Goal: Information Seeking & Learning: Learn about a topic

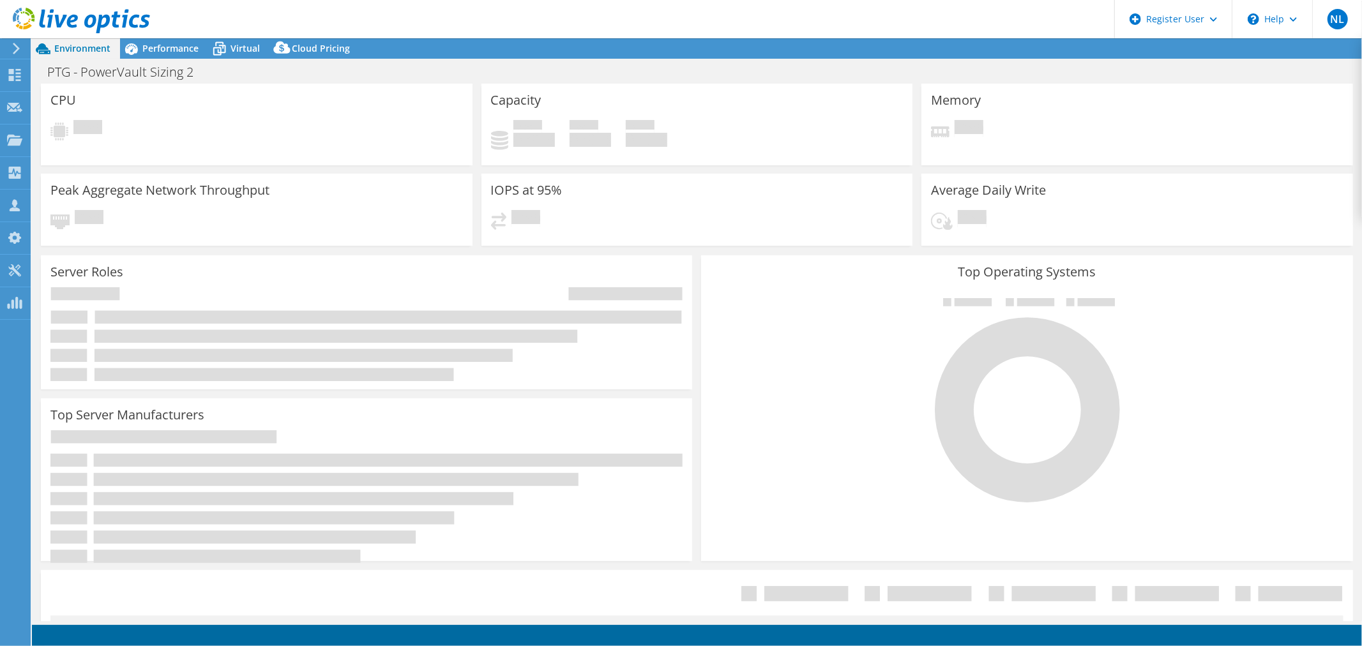
select select "USD"
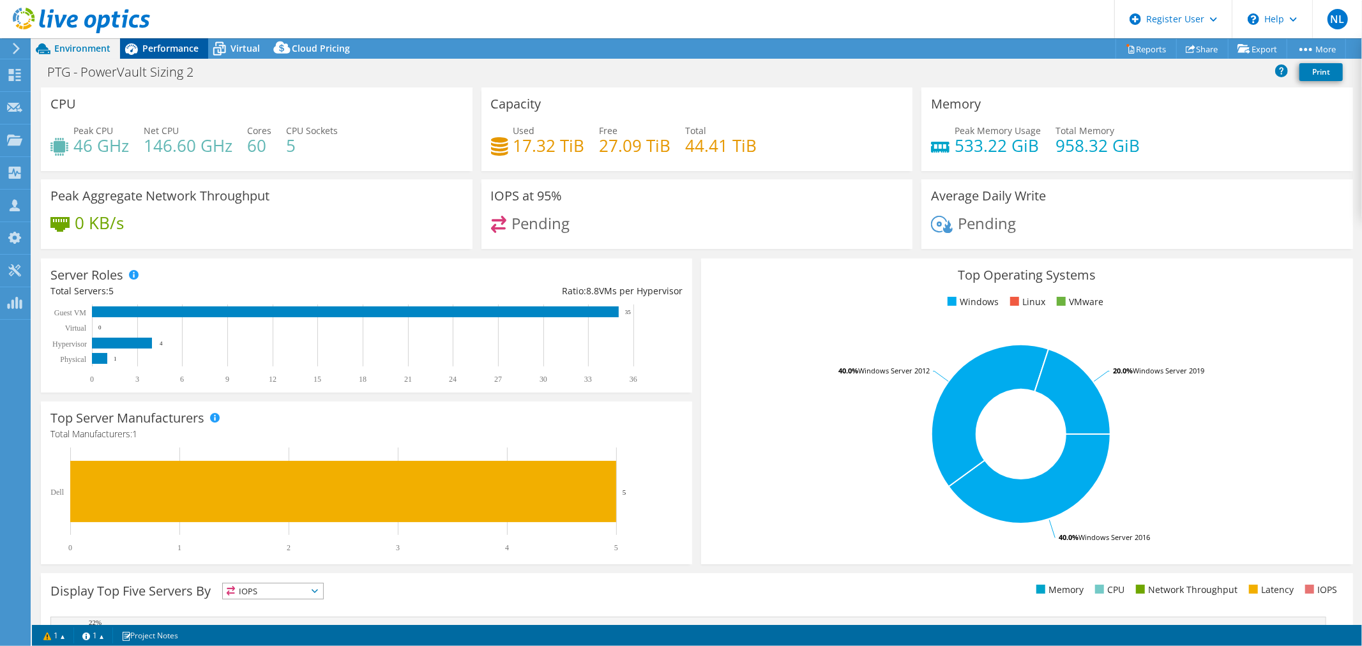
click at [169, 53] on span "Performance" at bounding box center [170, 48] width 56 height 12
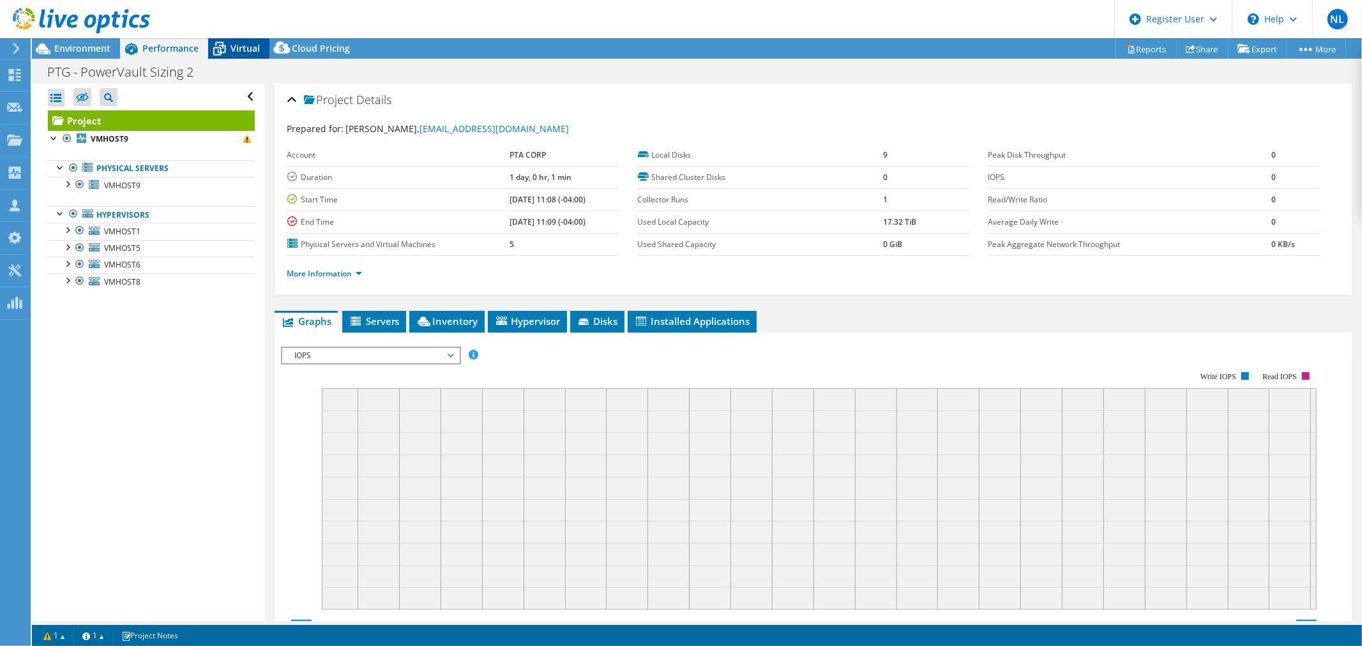
click at [249, 49] on span "Virtual" at bounding box center [244, 48] width 29 height 12
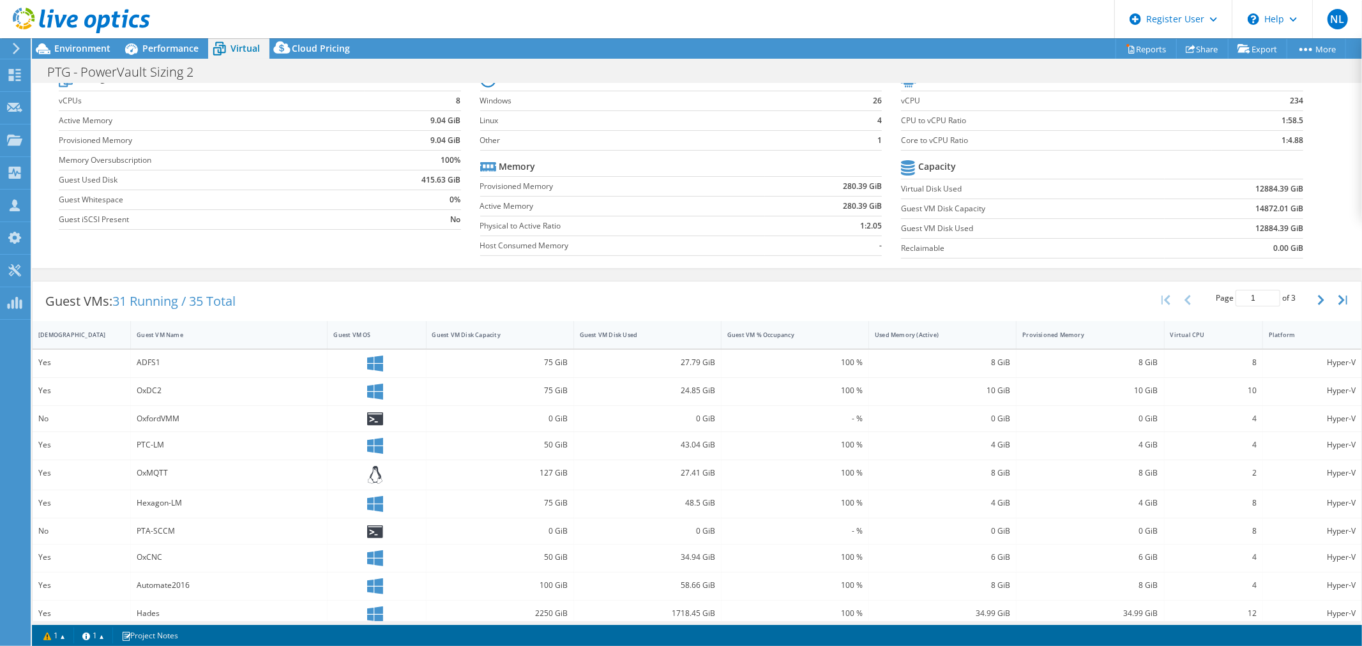
scroll to position [142, 0]
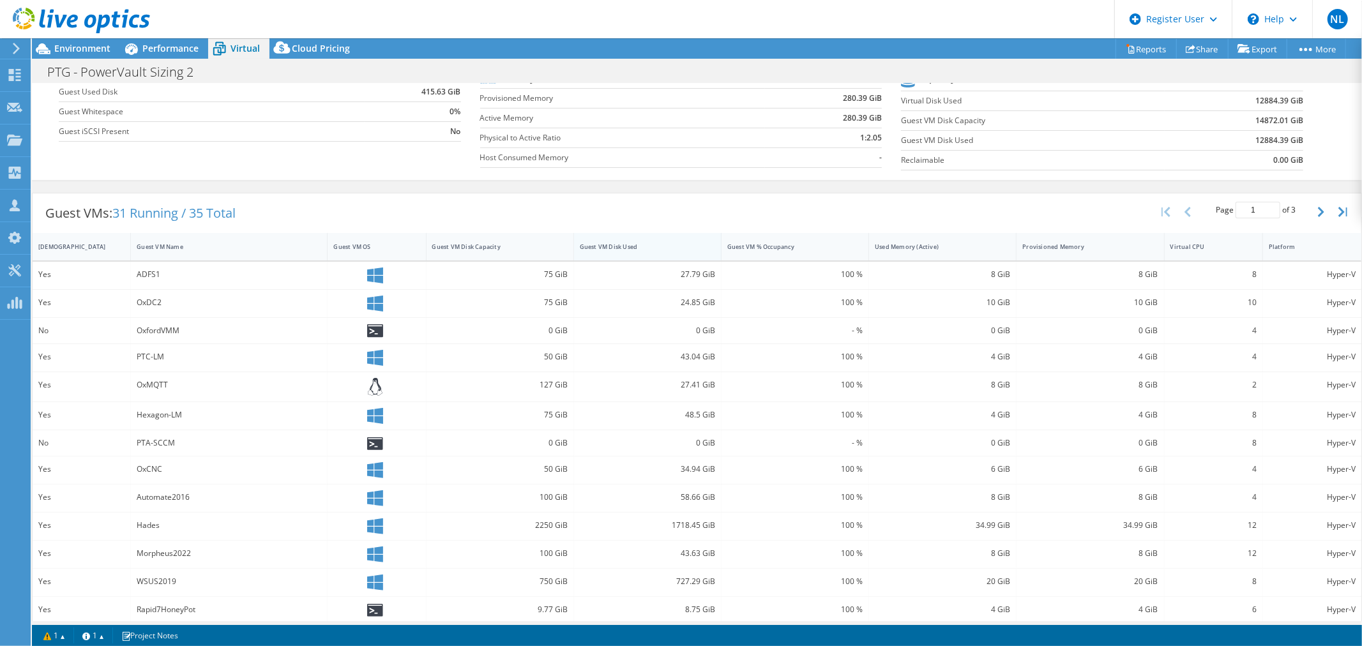
click at [659, 246] on div "Guest VM Disk Used" at bounding box center [640, 247] width 120 height 8
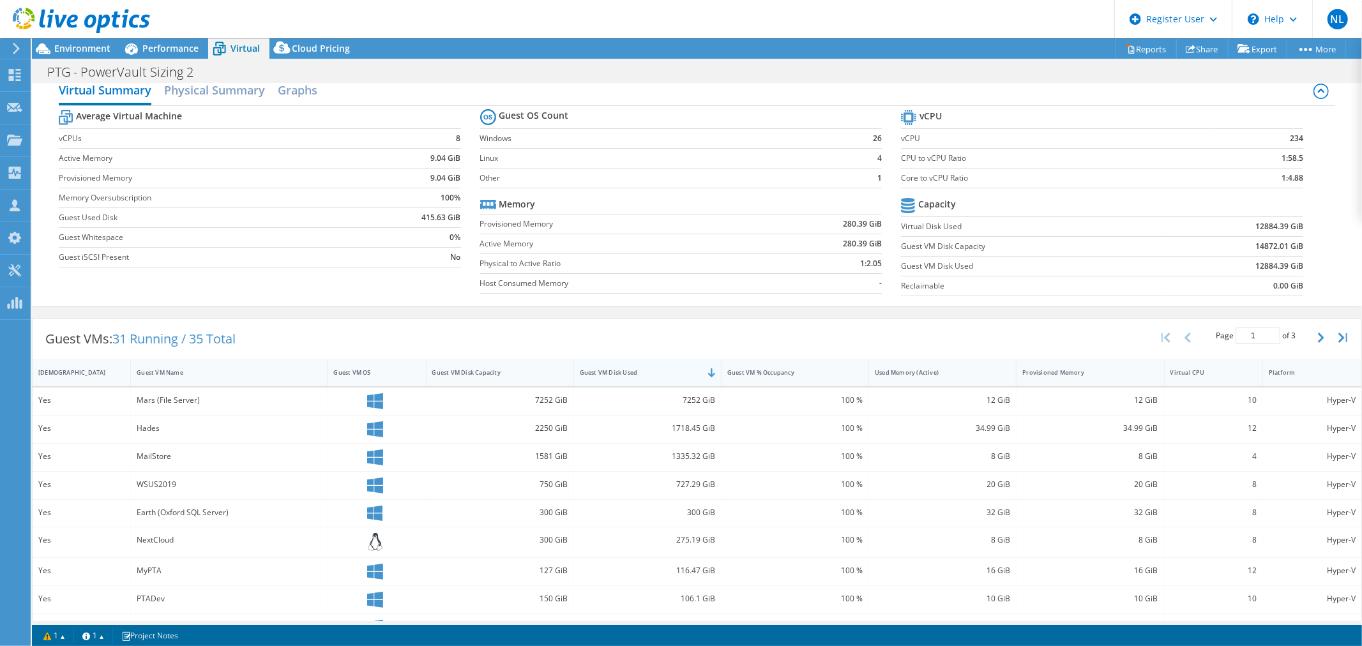
scroll to position [0, 0]
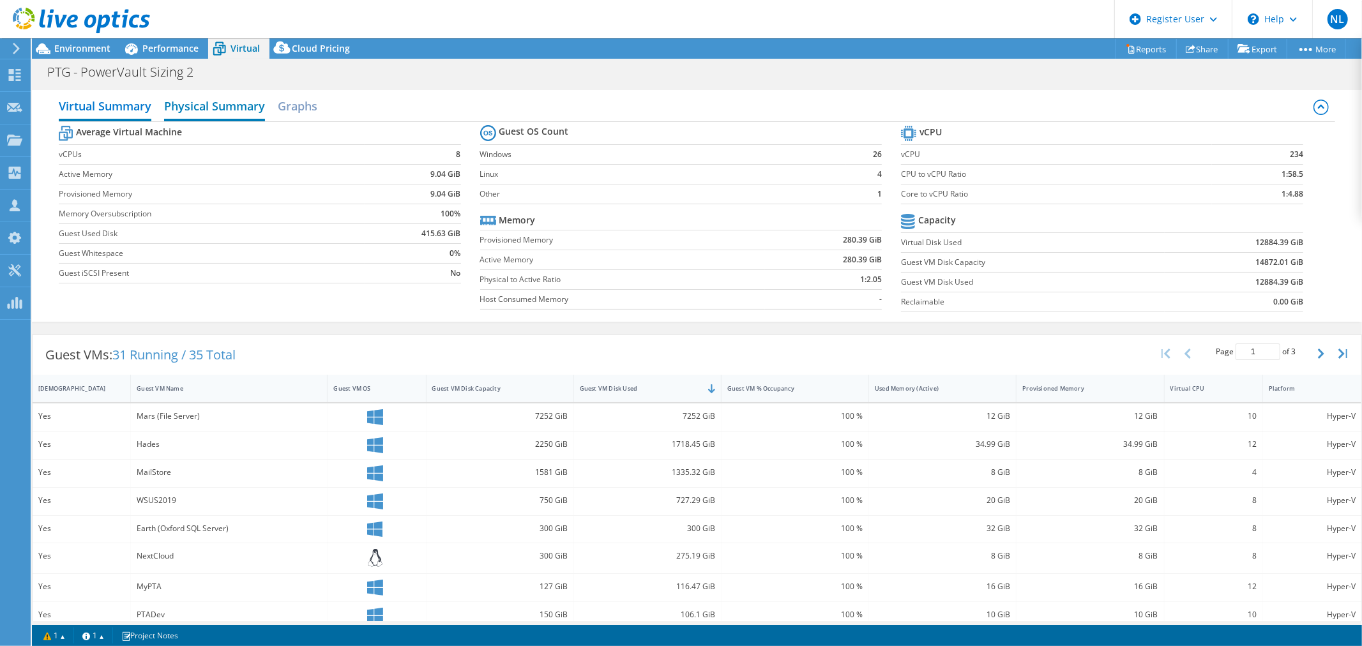
click at [212, 103] on h2 "Physical Summary" at bounding box center [214, 107] width 101 height 28
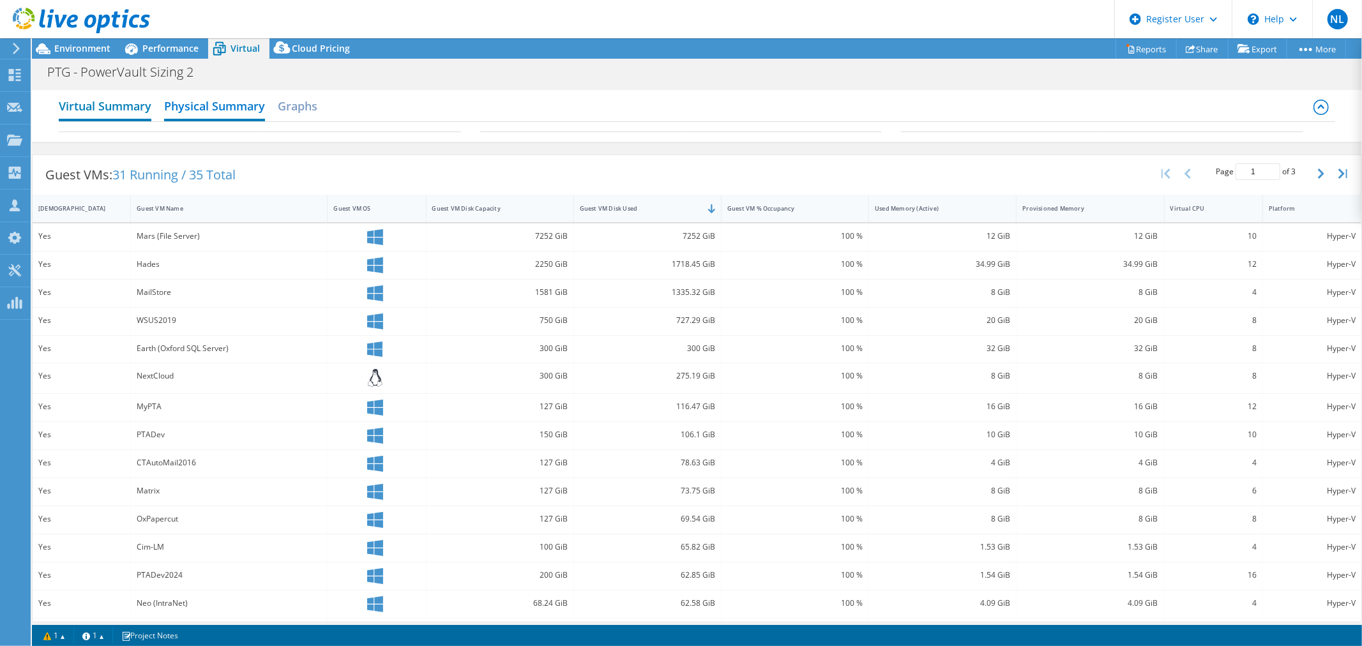
click at [145, 107] on h2 "Virtual Summary" at bounding box center [105, 107] width 93 height 28
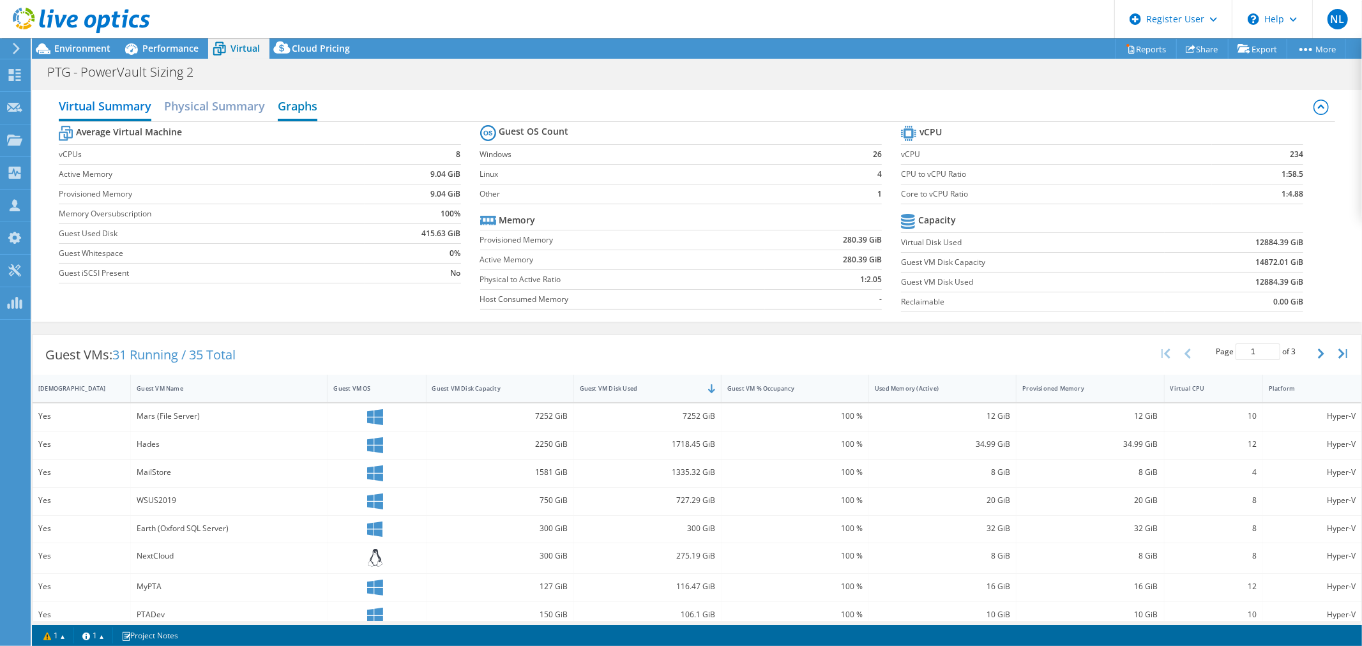
click at [279, 105] on h2 "Graphs" at bounding box center [298, 107] width 40 height 28
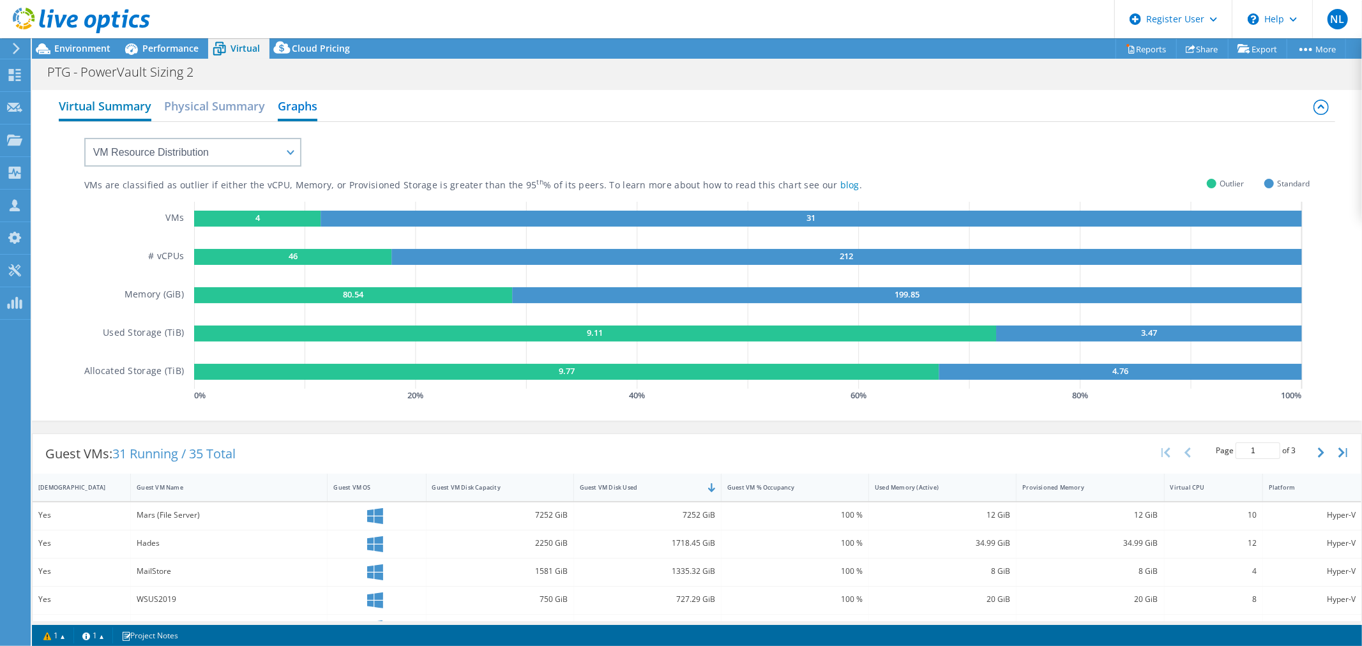
click at [77, 101] on h2 "Virtual Summary" at bounding box center [105, 107] width 93 height 28
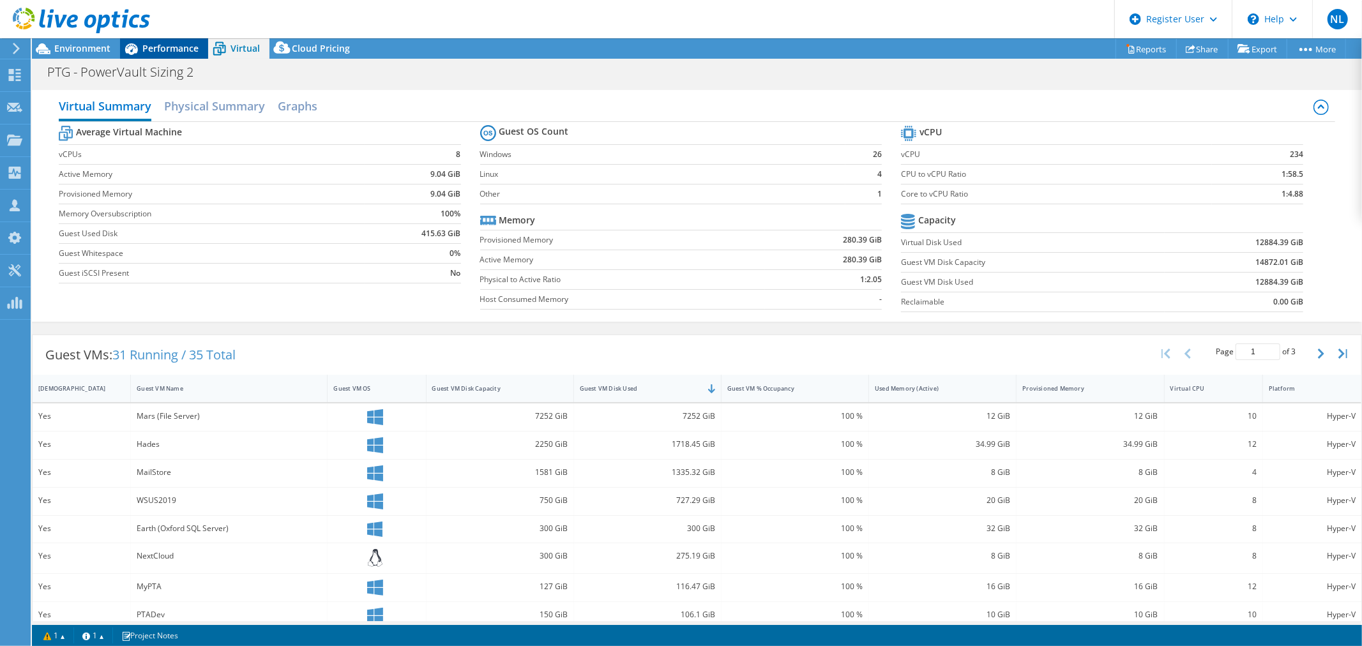
click at [135, 49] on icon at bounding box center [131, 48] width 13 height 11
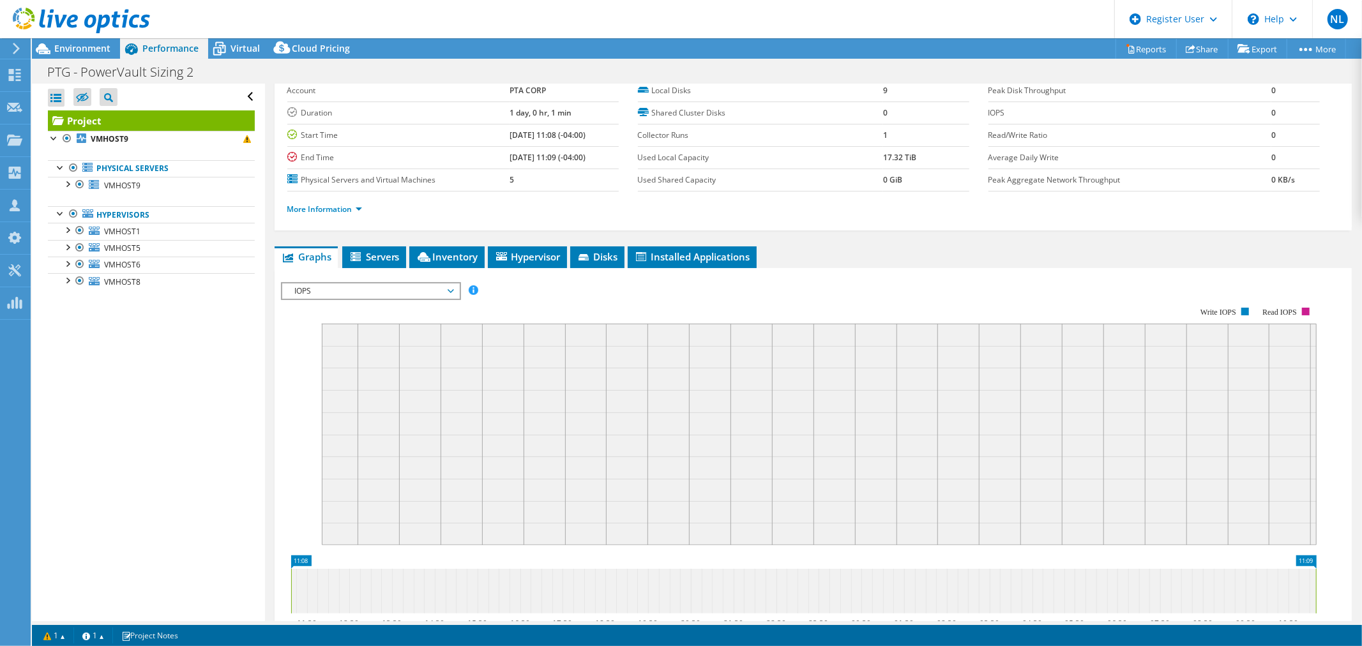
scroll to position [142, 0]
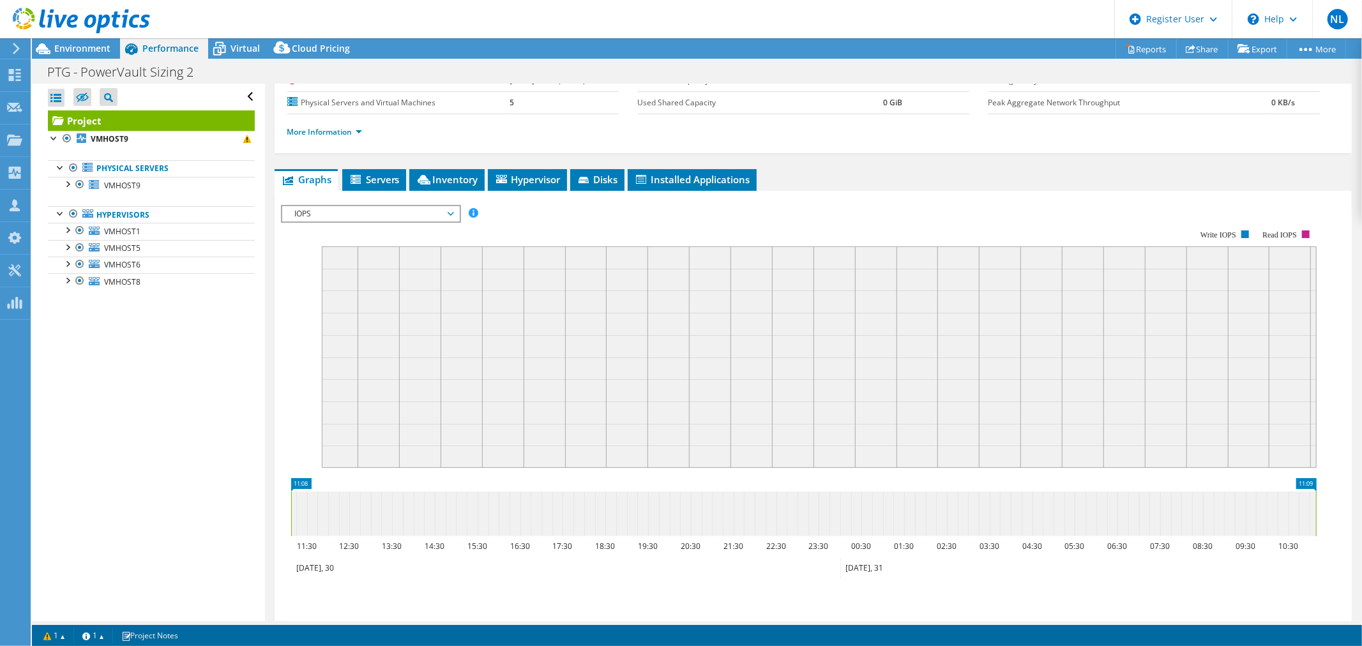
click at [387, 206] on span "IOPS" at bounding box center [371, 213] width 164 height 15
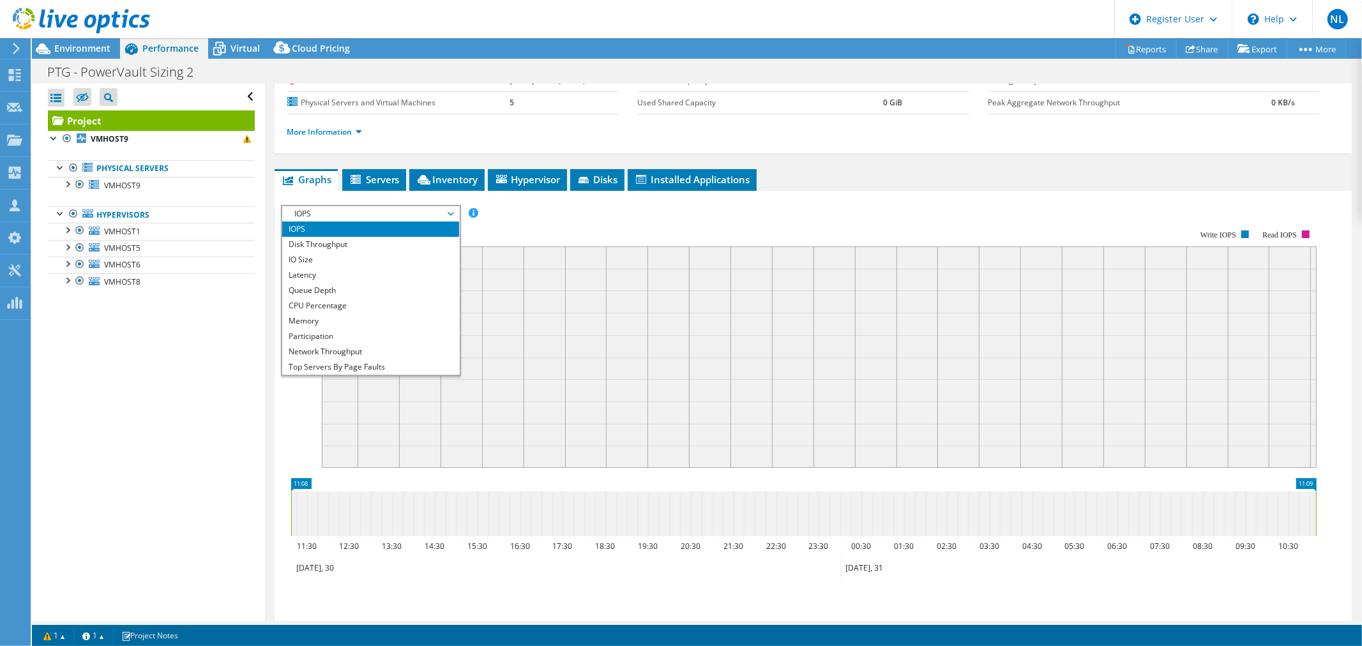
click at [329, 222] on li "IOPS" at bounding box center [370, 229] width 177 height 15
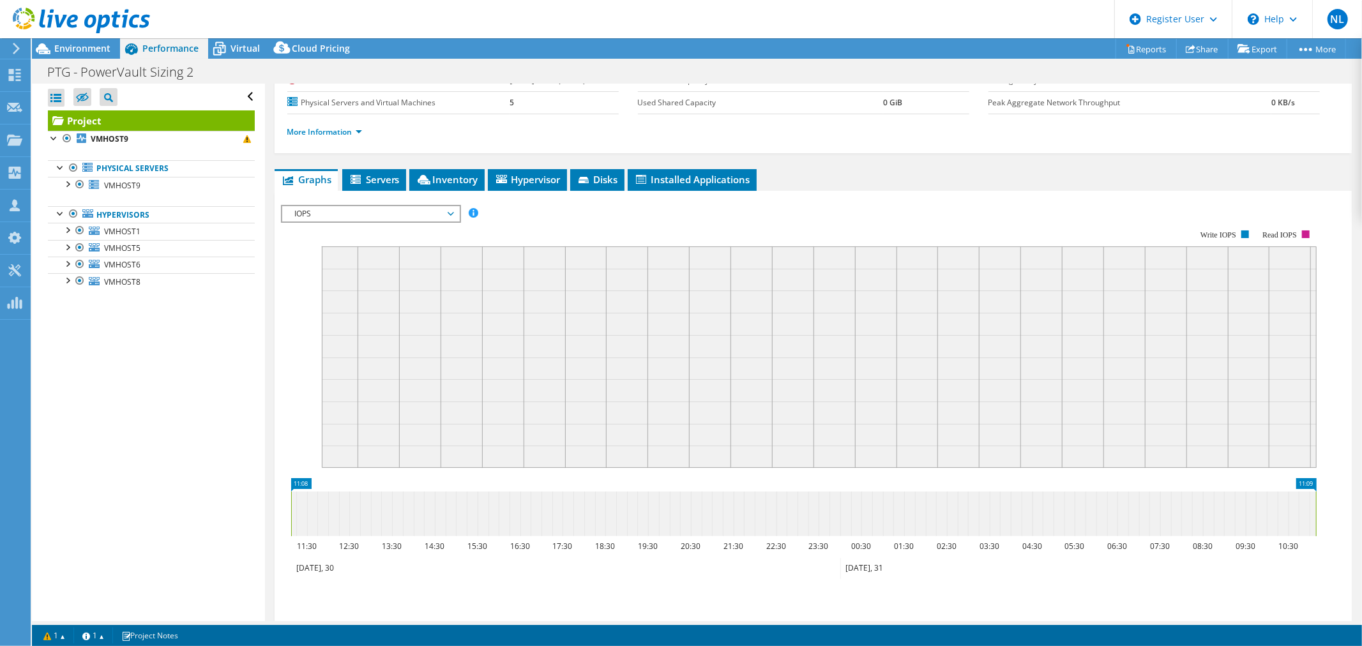
click at [545, 194] on div "IOPS Disk Throughput IO Size Latency Queue Depth CPU Percentage Memory Page Fau…" at bounding box center [813, 416] width 1064 height 450
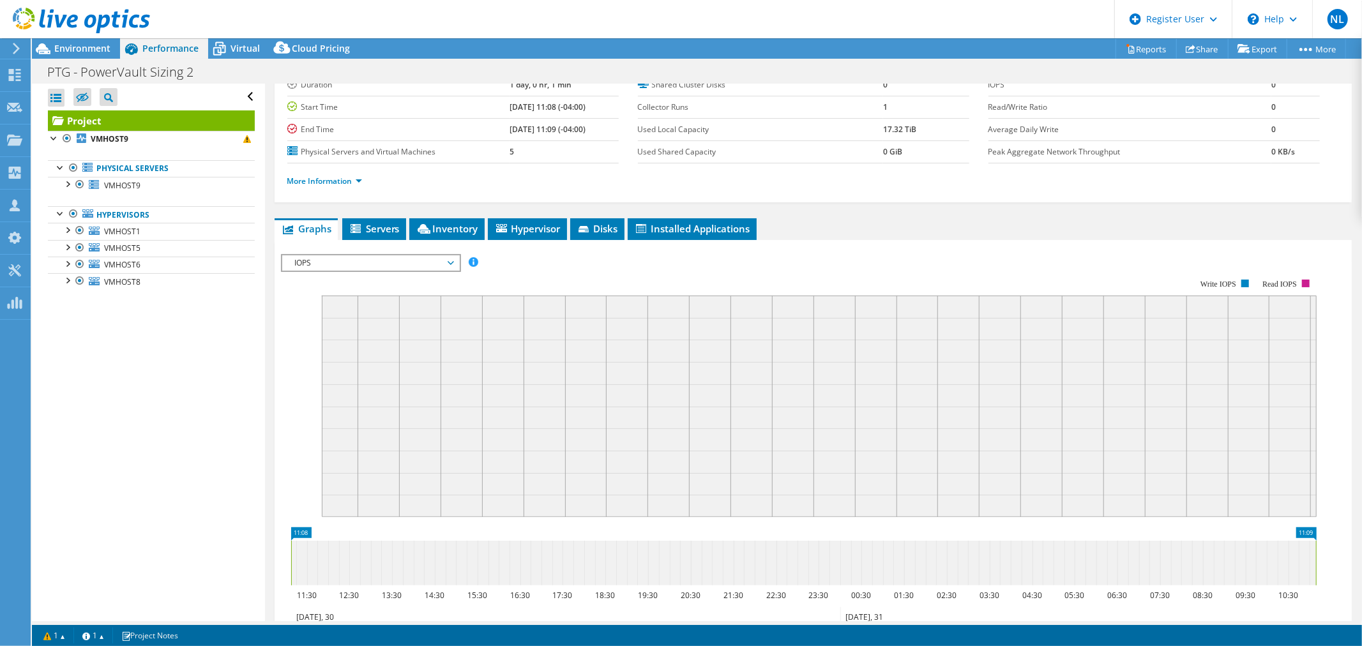
scroll to position [71, 0]
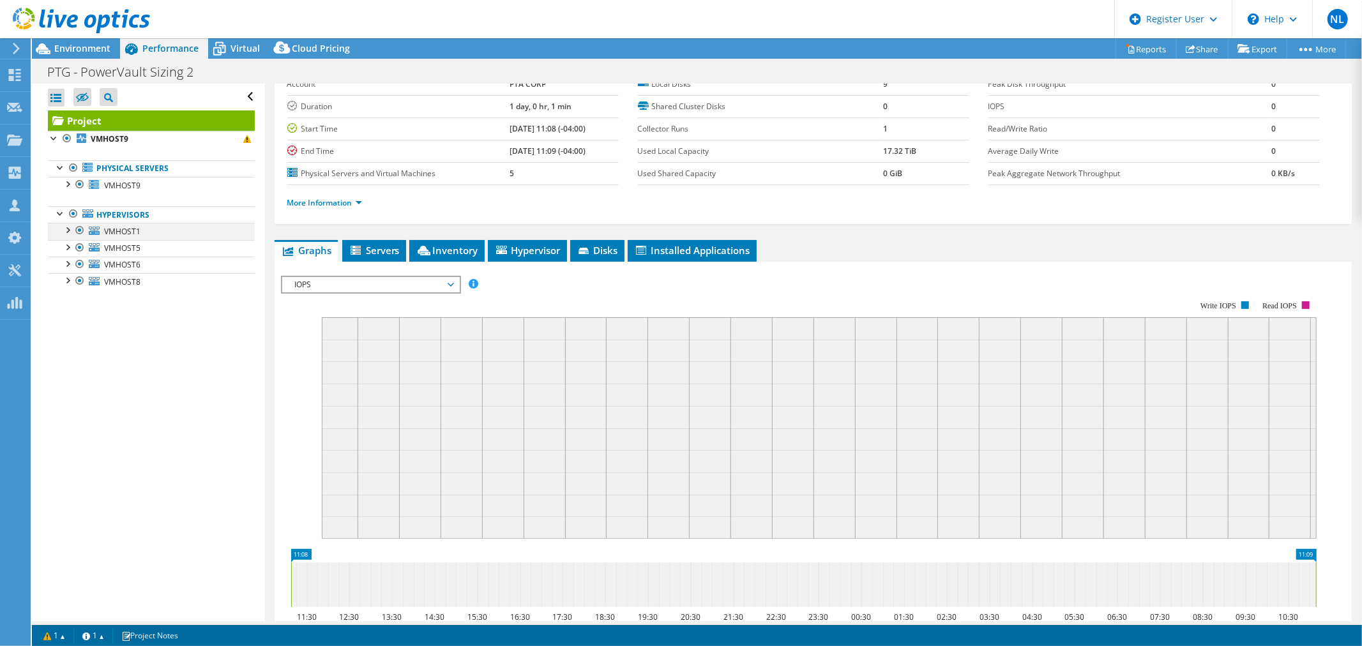
drag, startPoint x: 66, startPoint y: 230, endPoint x: 75, endPoint y: 232, distance: 9.9
click at [66, 230] on div at bounding box center [67, 229] width 13 height 13
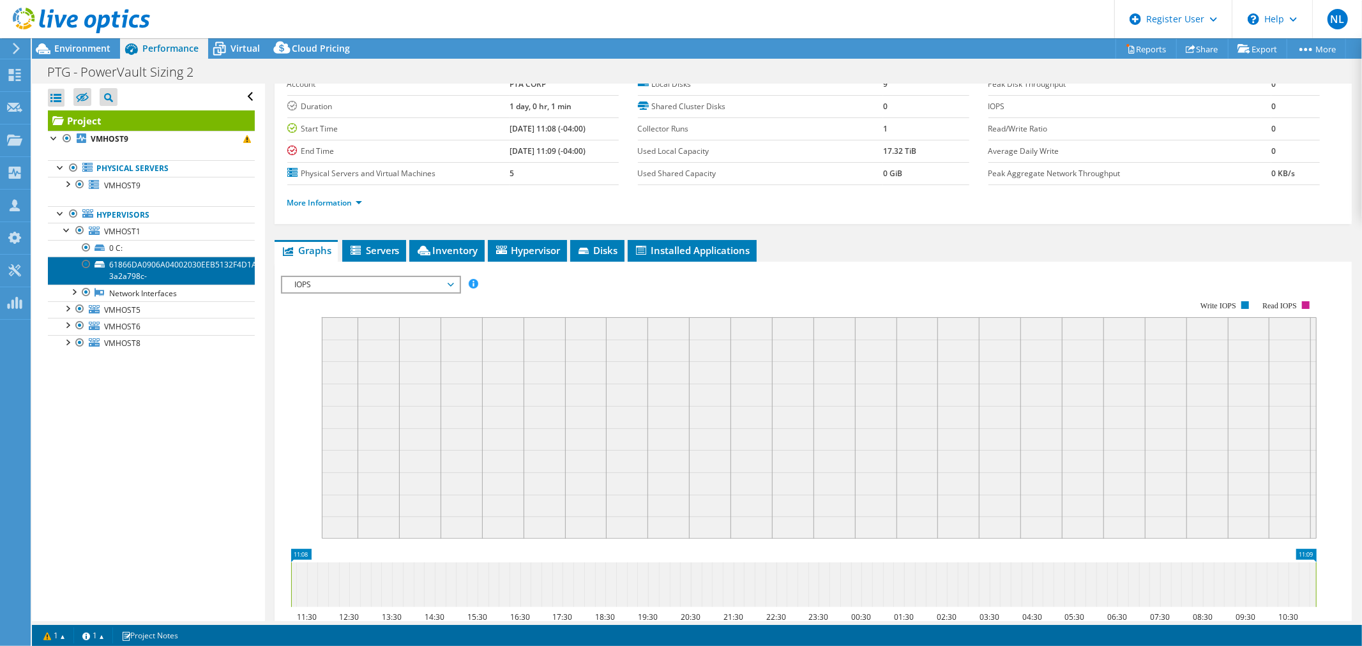
click at [157, 262] on link "61866DA0906A04002030EEB5132F4D1A-3a2a798c-" at bounding box center [151, 271] width 207 height 28
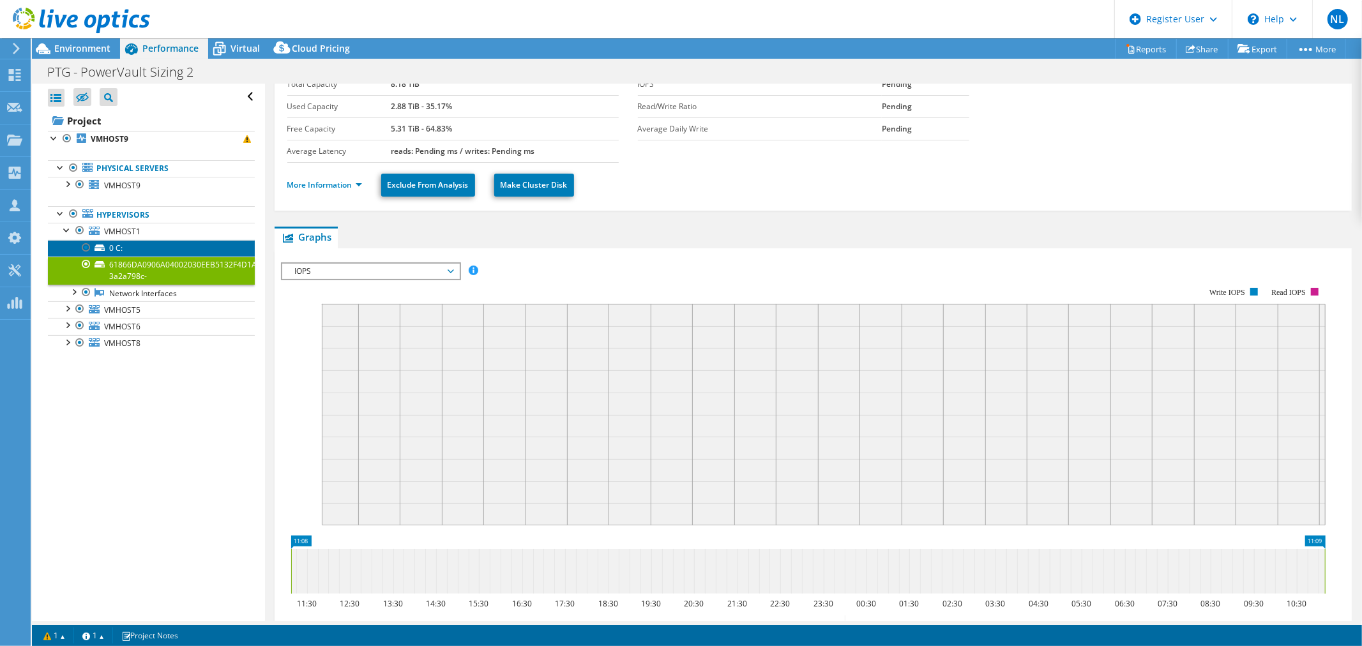
click at [157, 247] on link "0 C:" at bounding box center [151, 248] width 207 height 17
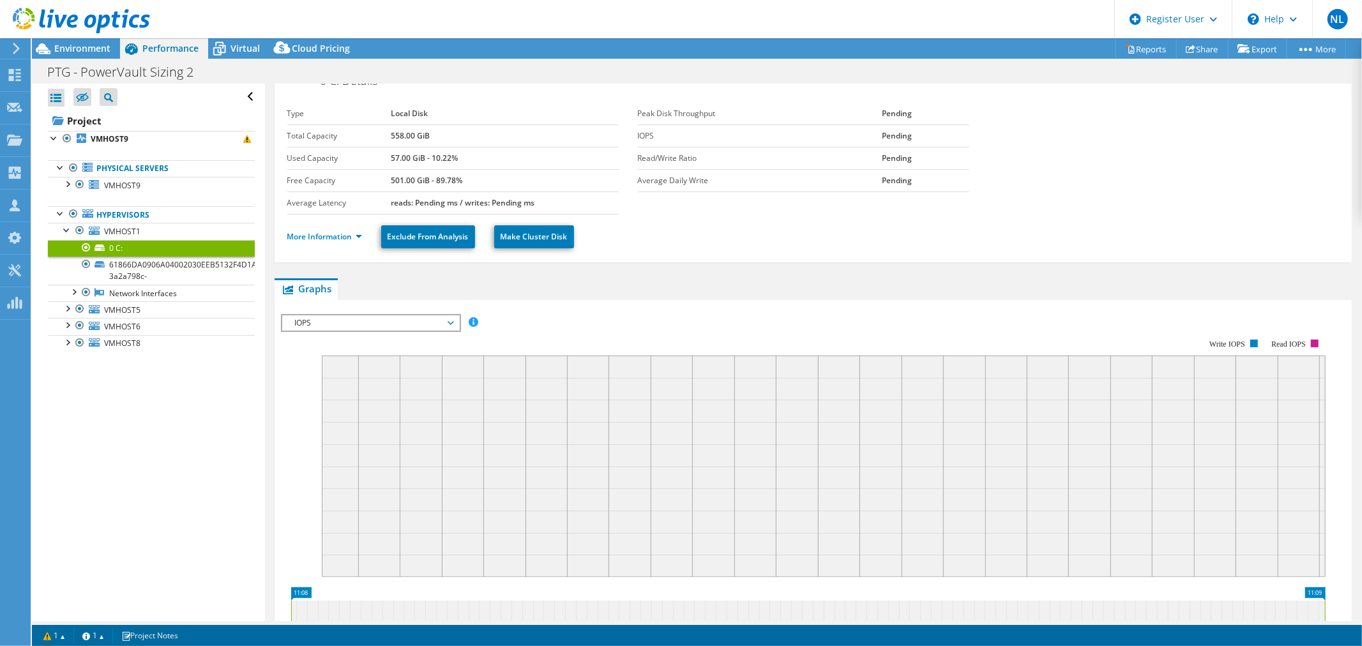
scroll to position [0, 0]
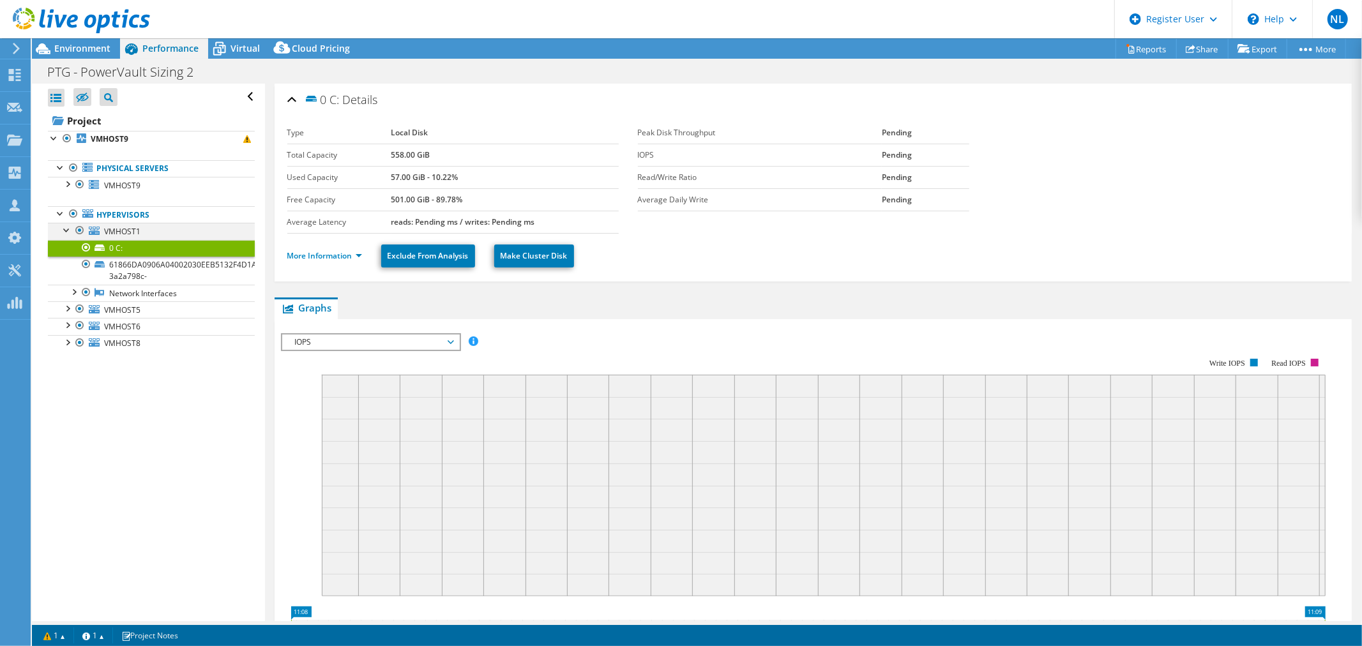
click at [66, 230] on div at bounding box center [67, 229] width 13 height 13
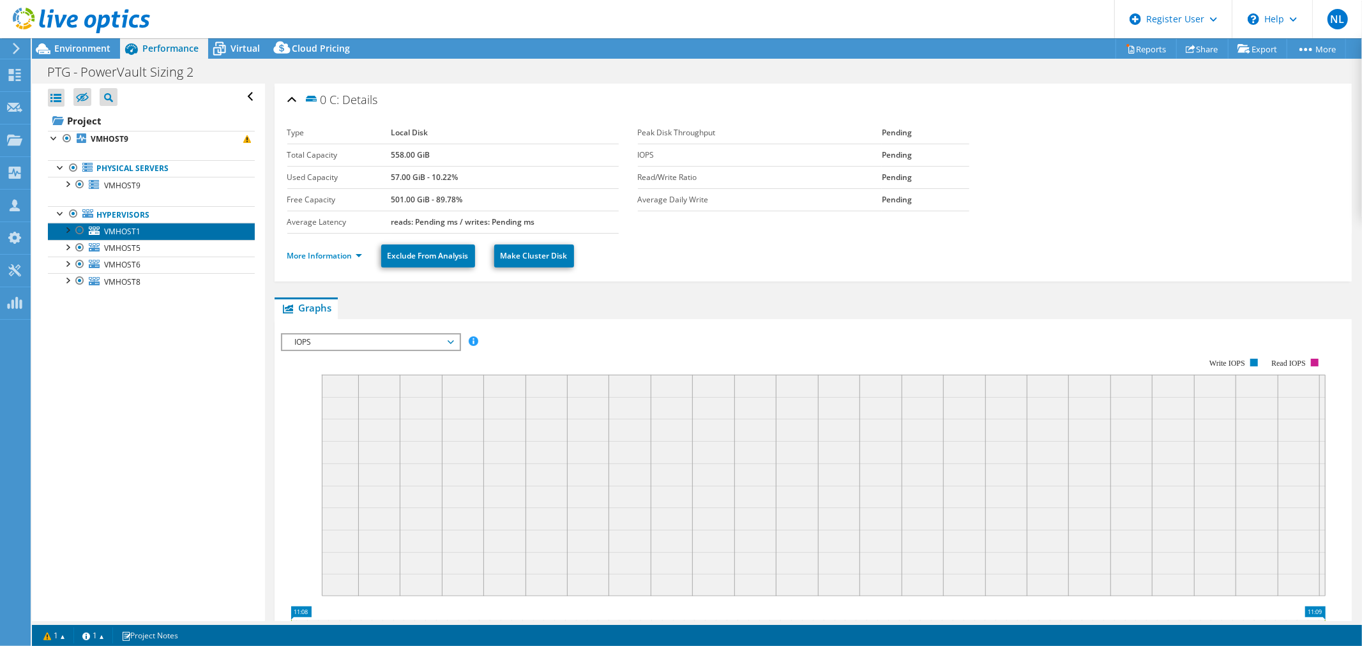
click at [128, 233] on span "VMHOST1" at bounding box center [122, 231] width 36 height 11
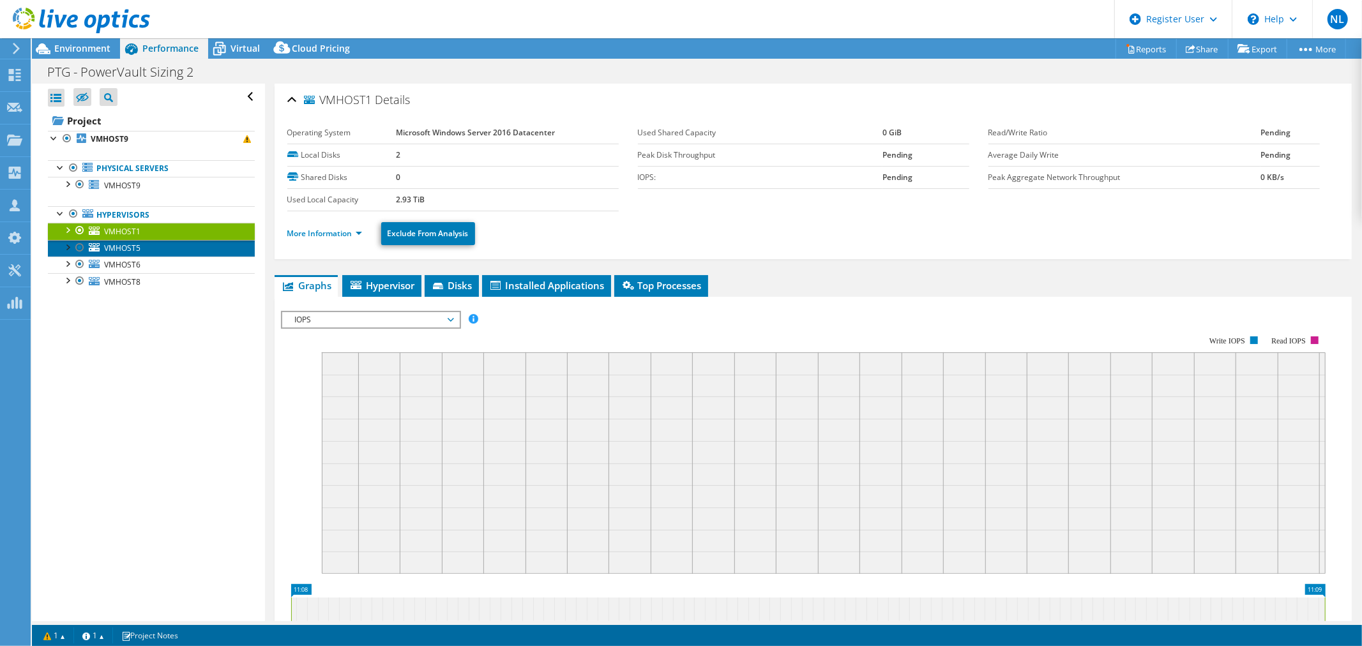
click at [133, 245] on span "VMHOST5" at bounding box center [122, 248] width 36 height 11
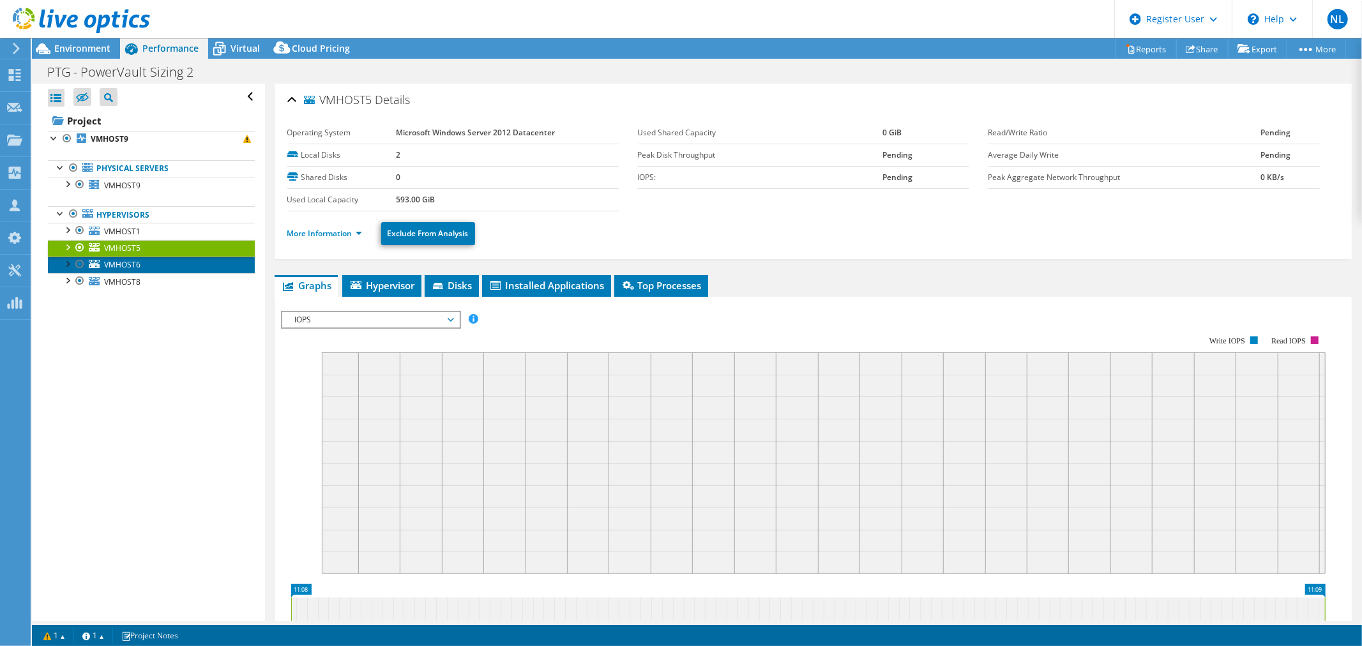
click at [131, 266] on span "VMHOST6" at bounding box center [122, 264] width 36 height 11
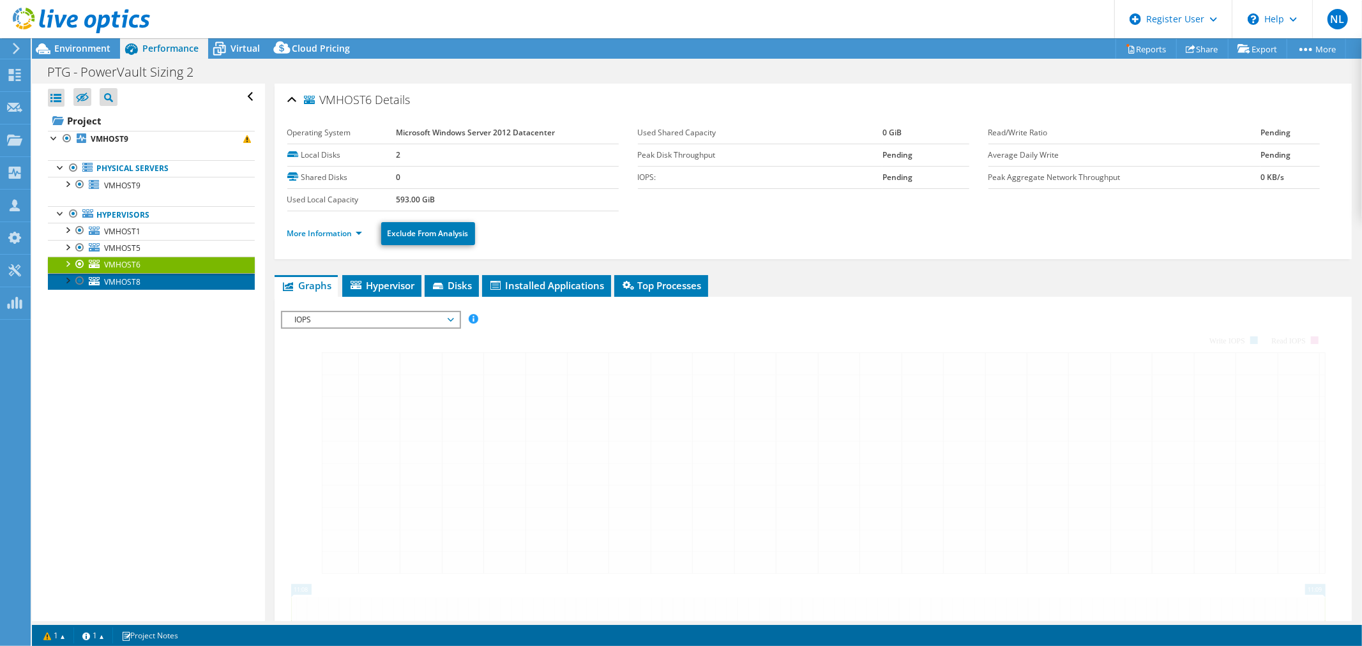
click at [131, 283] on span "VMHOST8" at bounding box center [122, 281] width 36 height 11
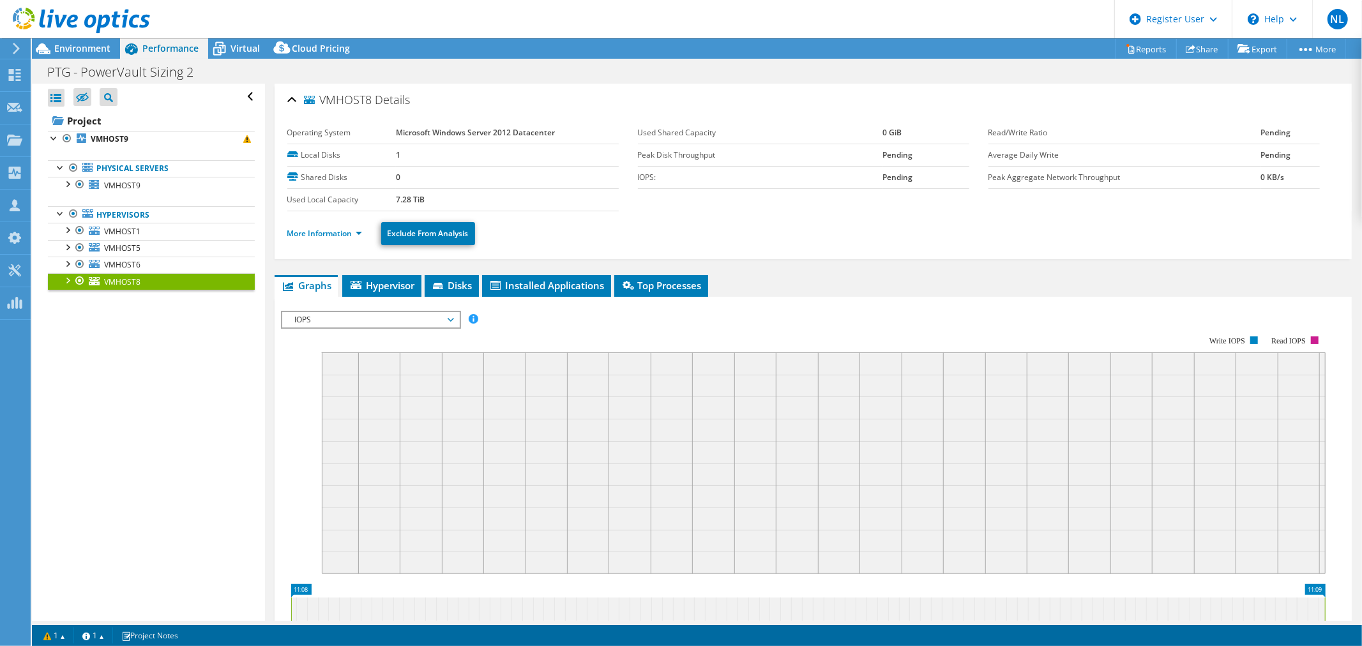
click at [114, 337] on div "Open All Close All Hide Excluded Nodes Project Tree Filter" at bounding box center [148, 352] width 232 height 537
click at [123, 142] on b "VMHOST9" at bounding box center [110, 138] width 38 height 11
